Goal: Task Accomplishment & Management: Manage account settings

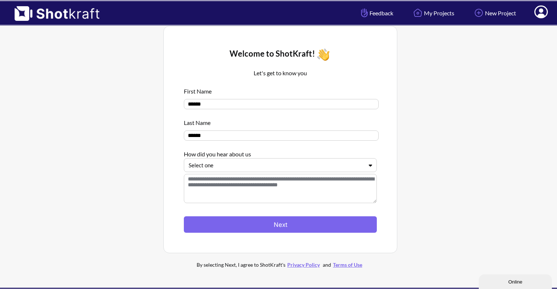
click at [538, 11] on icon at bounding box center [542, 11] width 14 height 13
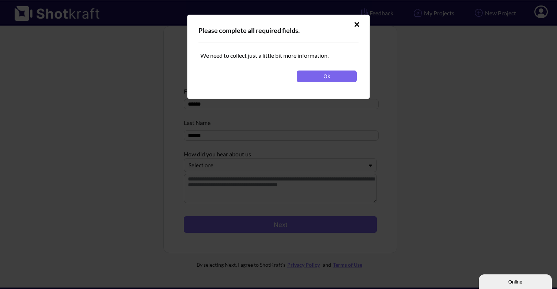
click at [358, 24] on icon at bounding box center [356, 24] width 5 height 7
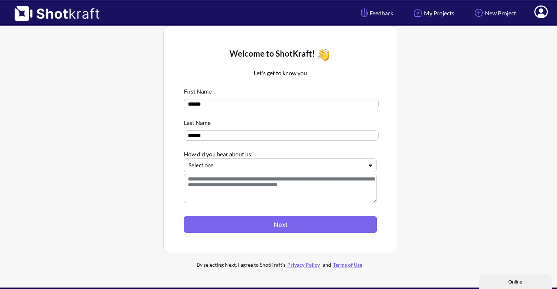
click at [540, 14] on icon at bounding box center [542, 12] width 8 height 9
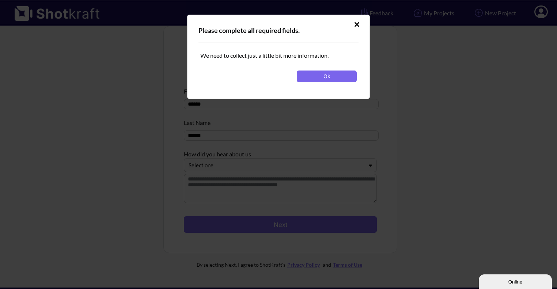
click at [355, 23] on icon at bounding box center [356, 24] width 5 height 7
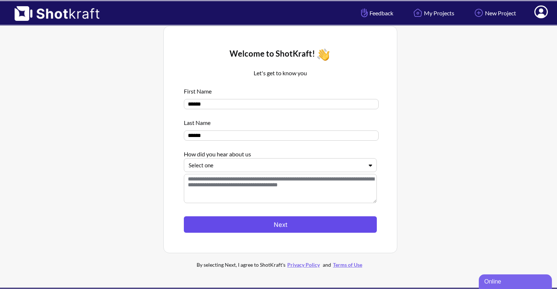
click at [295, 226] on button "Next" at bounding box center [280, 224] width 193 height 16
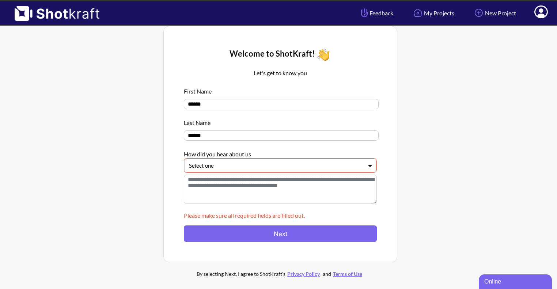
click at [268, 168] on div at bounding box center [276, 166] width 174 height 8
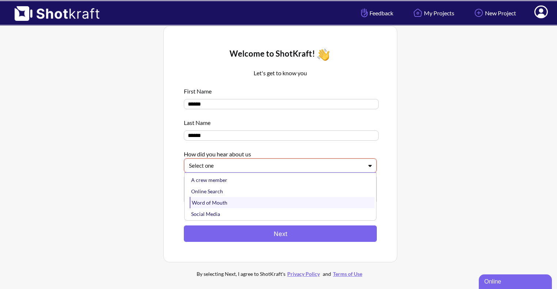
scroll to position [12, 0]
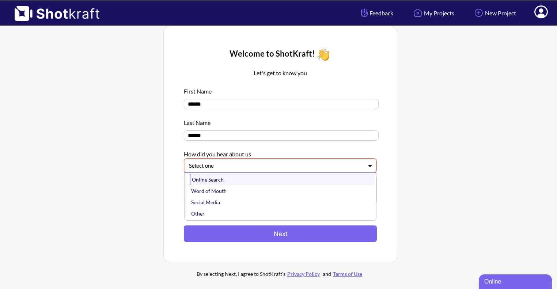
click at [254, 184] on div "Online Search" at bounding box center [282, 179] width 185 height 11
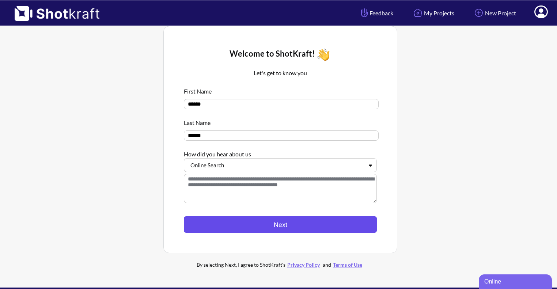
click at [257, 226] on button "Next" at bounding box center [280, 224] width 193 height 16
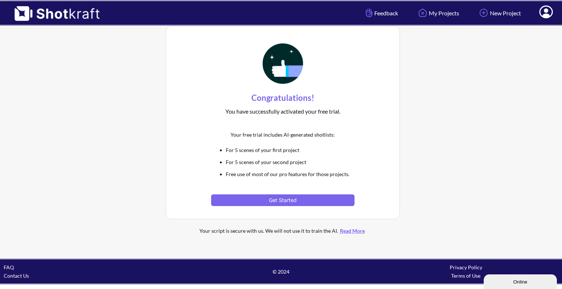
click at [547, 11] on icon at bounding box center [546, 12] width 8 height 9
click at [528, 24] on link "My Profile" at bounding box center [525, 27] width 61 height 12
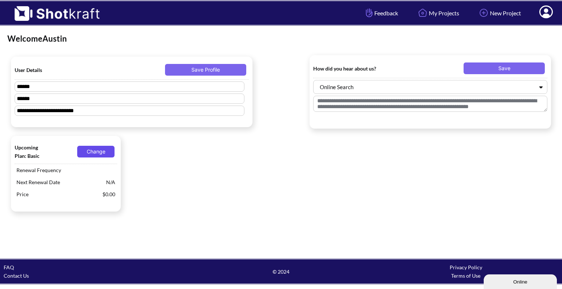
click at [108, 152] on button "Change" at bounding box center [95, 152] width 37 height 12
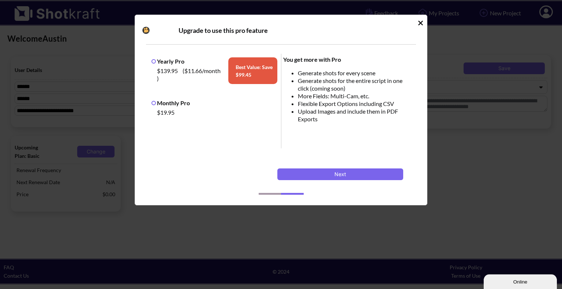
click at [421, 19] on icon "Idle Modal" at bounding box center [420, 22] width 5 height 7
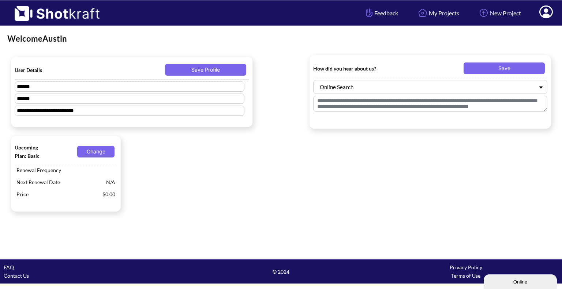
click at [546, 14] on icon at bounding box center [546, 12] width 8 height 9
click at [506, 39] on link "Log Out" at bounding box center [525, 39] width 61 height 12
